Goal: Information Seeking & Learning: Compare options

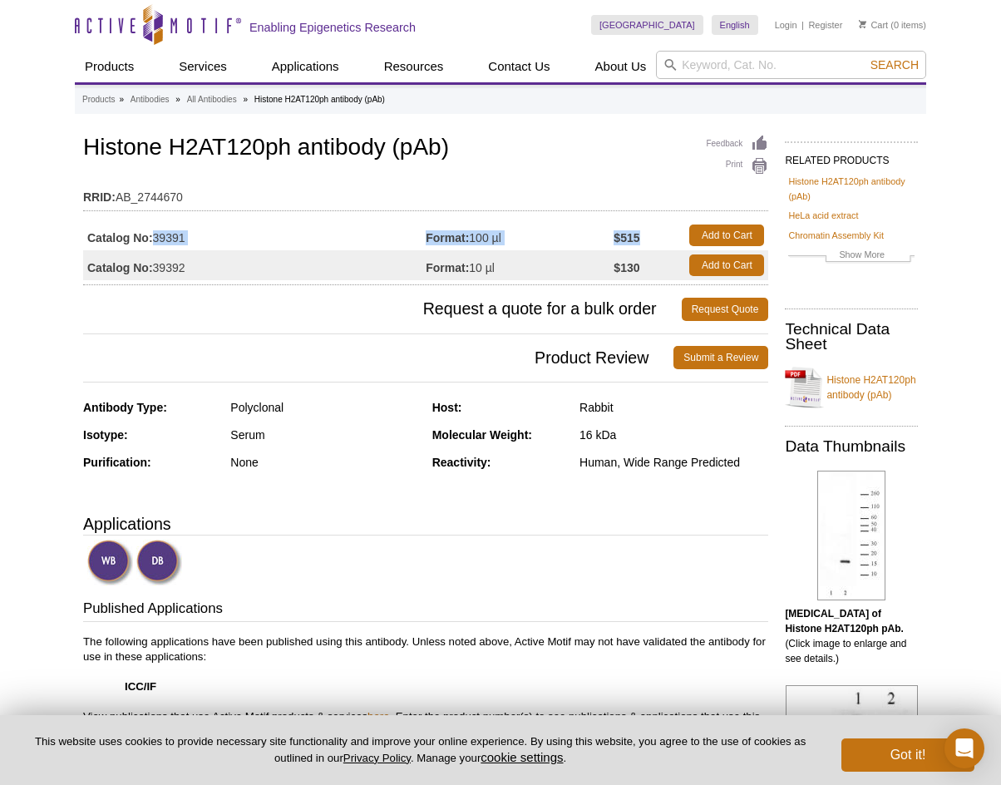
drag, startPoint x: 152, startPoint y: 239, endPoint x: 644, endPoint y: 235, distance: 492.1
click at [644, 235] on tr "Catalog No: 39391 Format: 100 µl $515 Add to Cart" at bounding box center [425, 235] width 685 height 30
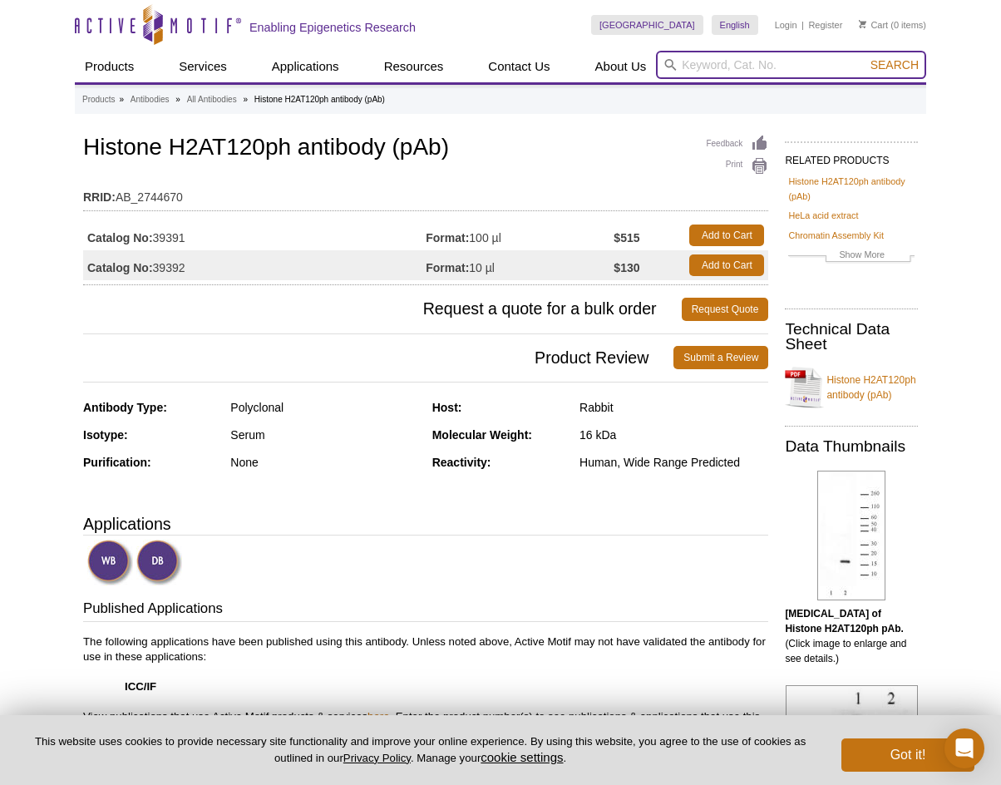
paste input "61195"
type input "61195"
click at [895, 67] on span "Search" at bounding box center [894, 64] width 48 height 13
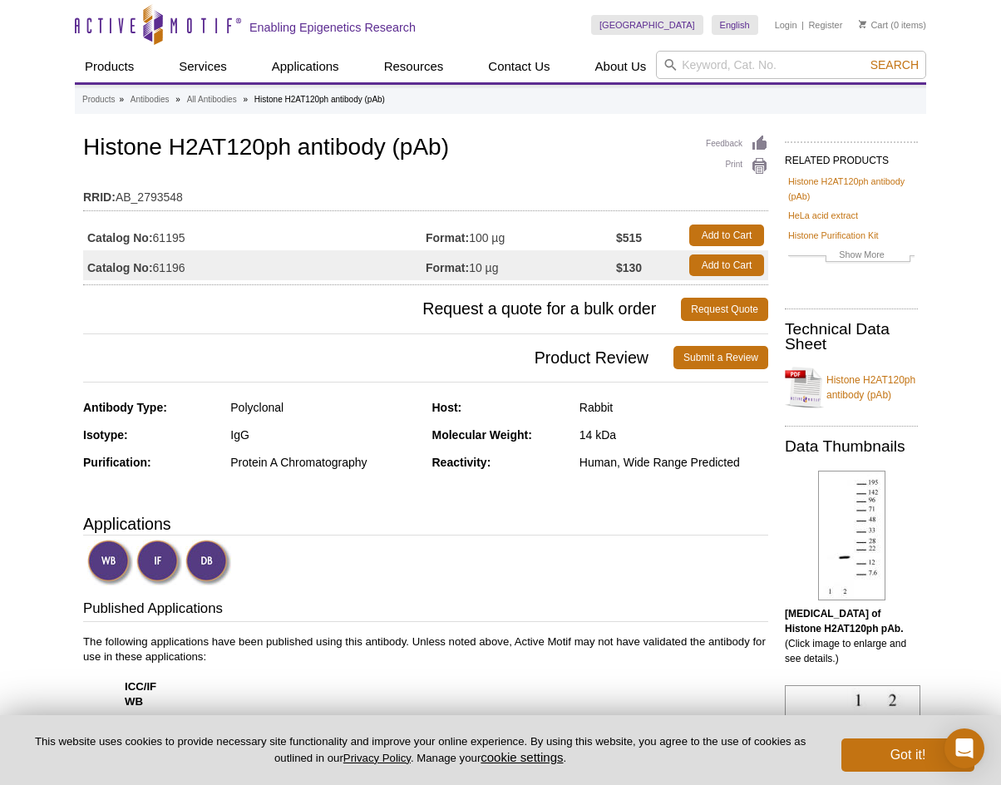
drag, startPoint x: 150, startPoint y: 241, endPoint x: 510, endPoint y: 230, distance: 360.1
click at [510, 230] on tr "Catalog No: 61195 Format: 100 µg $515 Add to Cart" at bounding box center [425, 235] width 685 height 30
click at [711, 530] on h3 "Applications" at bounding box center [425, 523] width 685 height 25
